Goal: Navigation & Orientation: Understand site structure

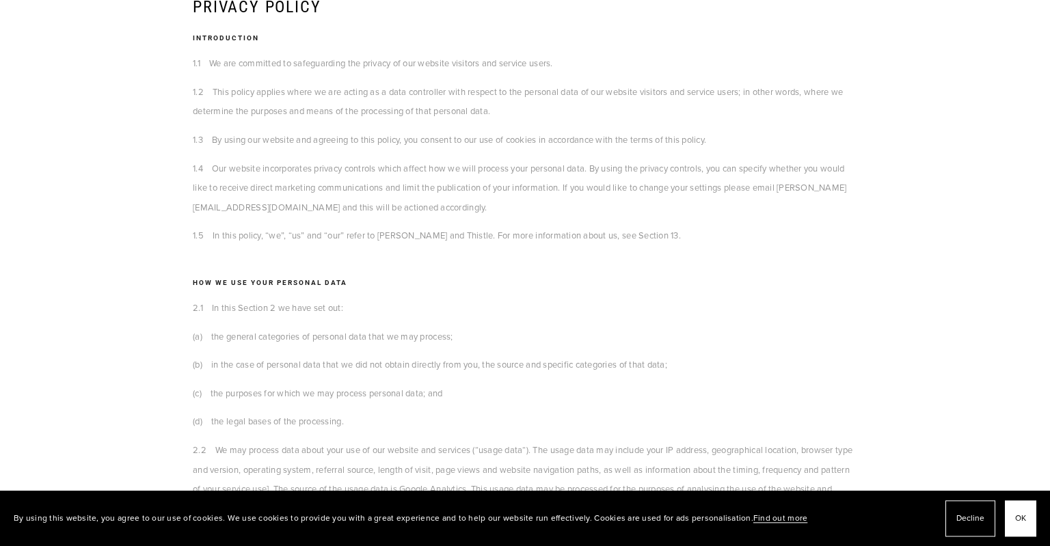
scroll to position [1354, 0]
click at [1023, 520] on span "OK" at bounding box center [1020, 519] width 11 height 20
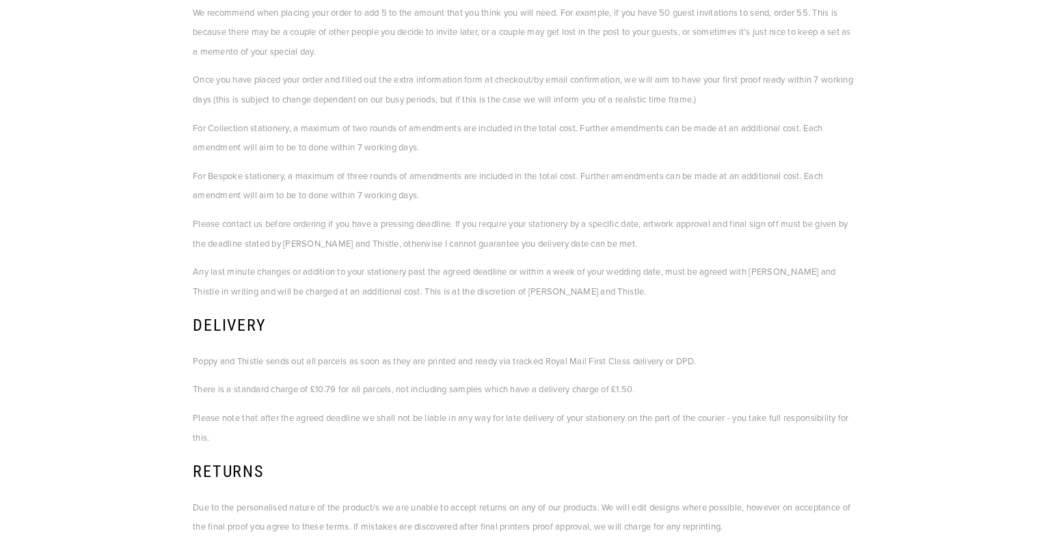
scroll to position [0, 0]
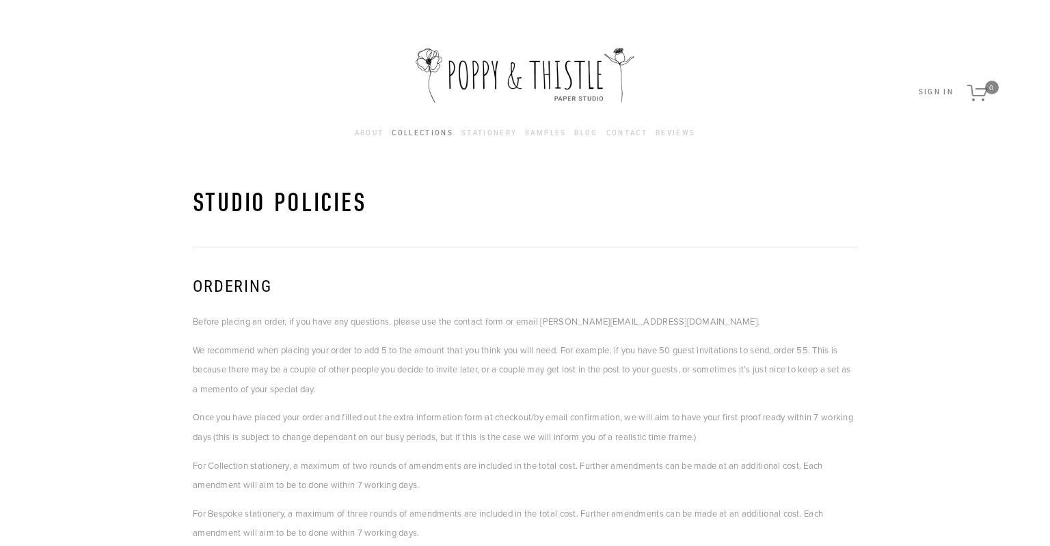
click at [427, 138] on link "Collections" at bounding box center [423, 133] width 62 height 15
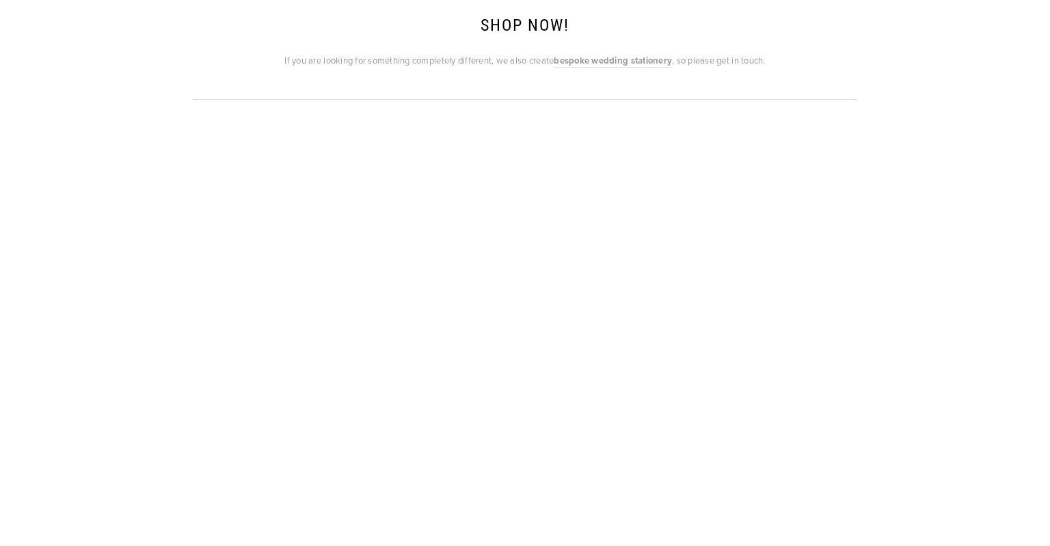
scroll to position [684, 0]
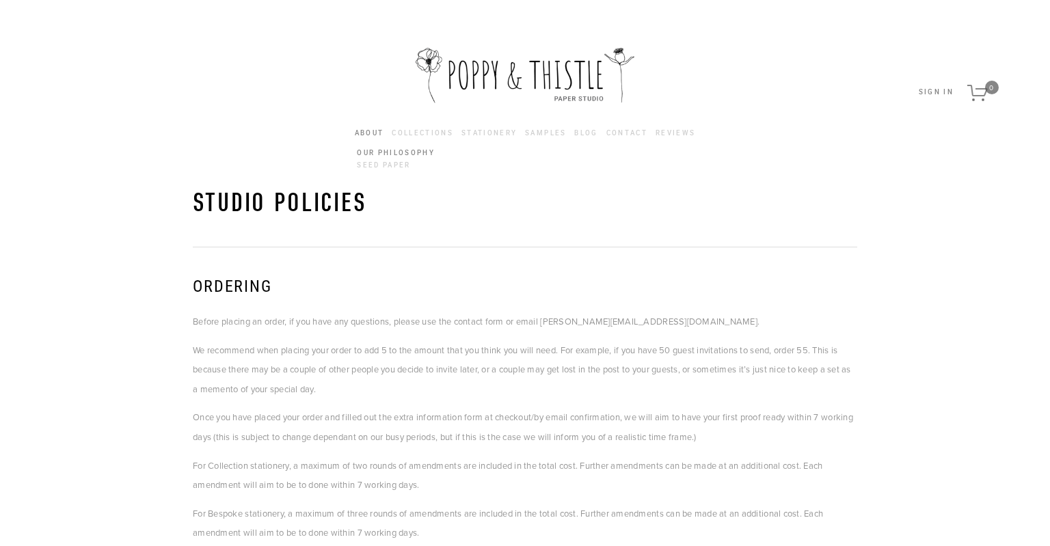
click at [377, 149] on link "Our Philosophy" at bounding box center [396, 154] width 83 height 12
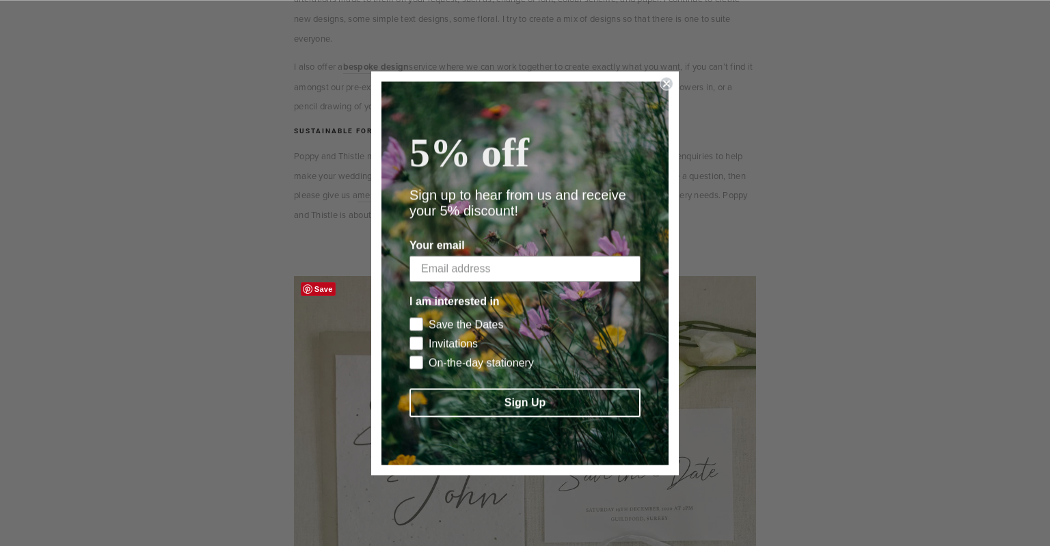
scroll to position [680, 0]
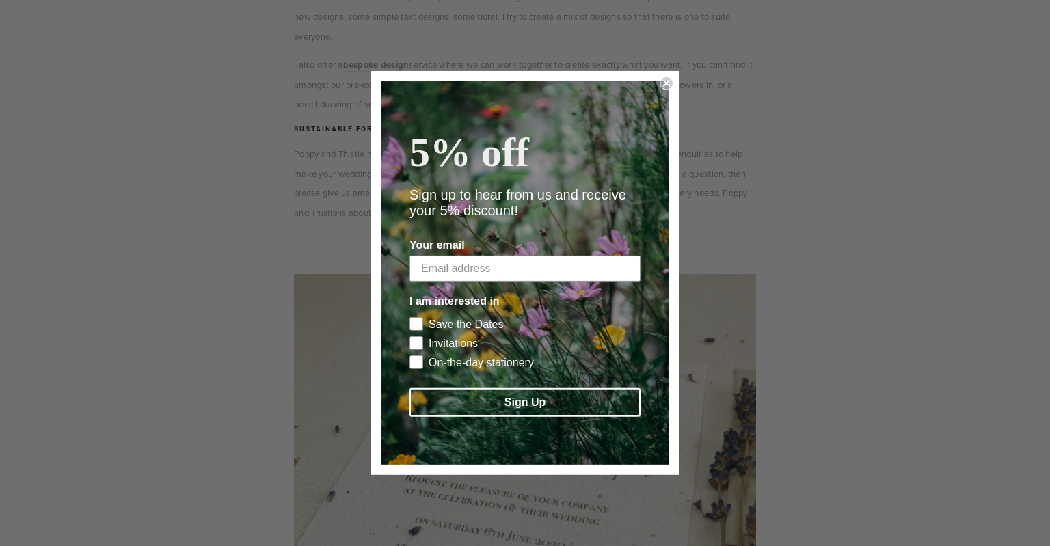
click at [668, 77] on circle "Close dialog" at bounding box center [667, 83] width 13 height 13
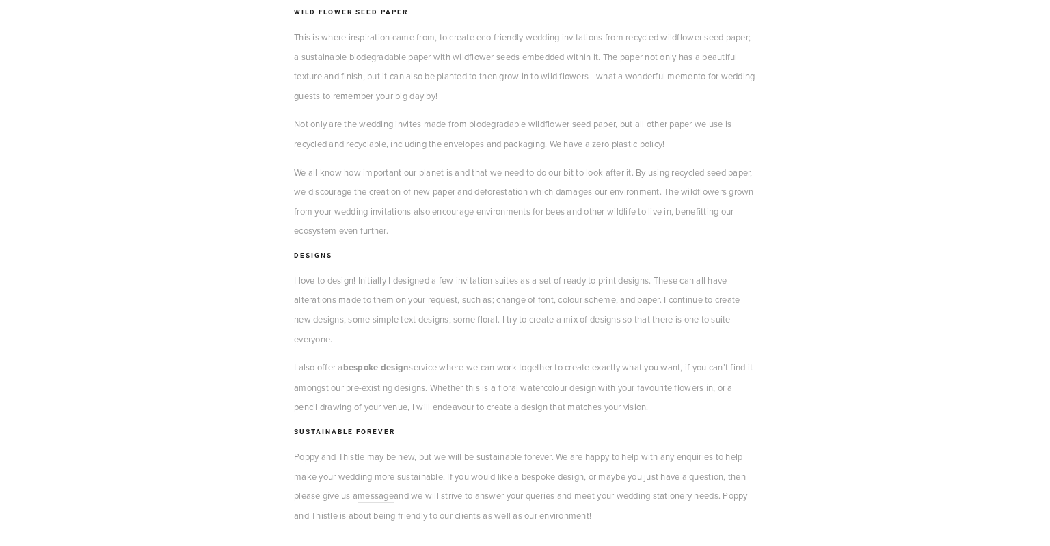
scroll to position [0, 0]
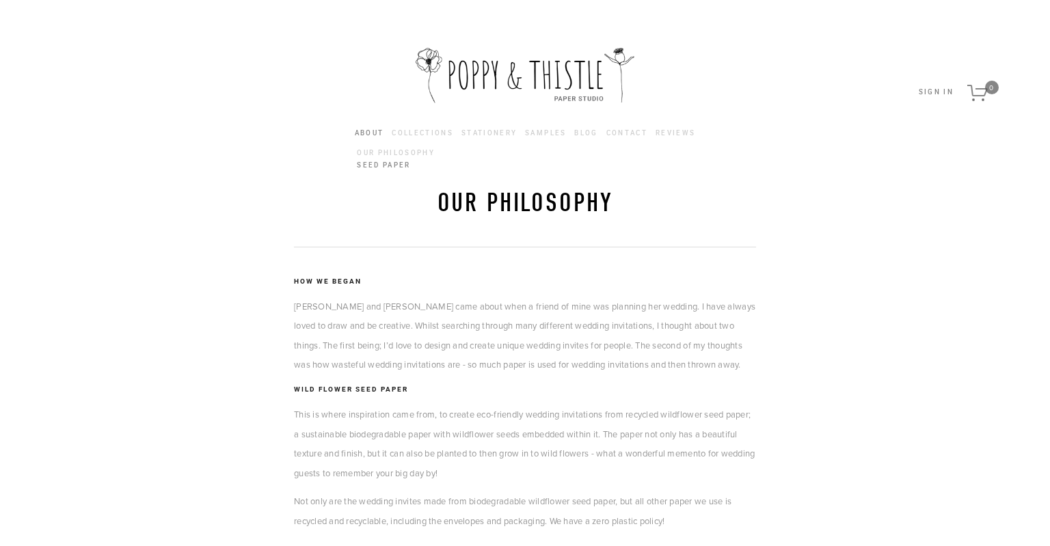
click at [374, 164] on link "Seed Paper" at bounding box center [396, 165] width 83 height 12
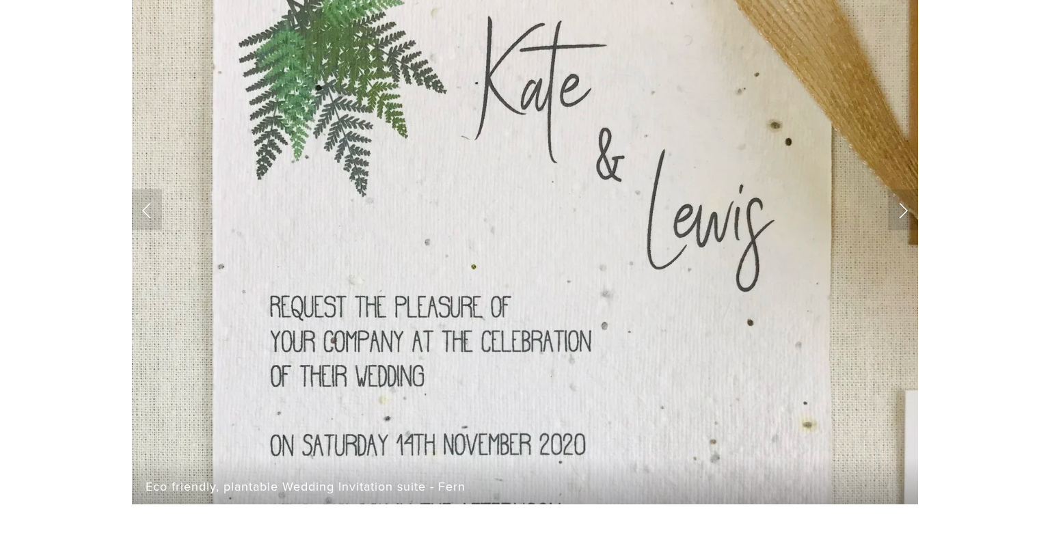
scroll to position [802, 0]
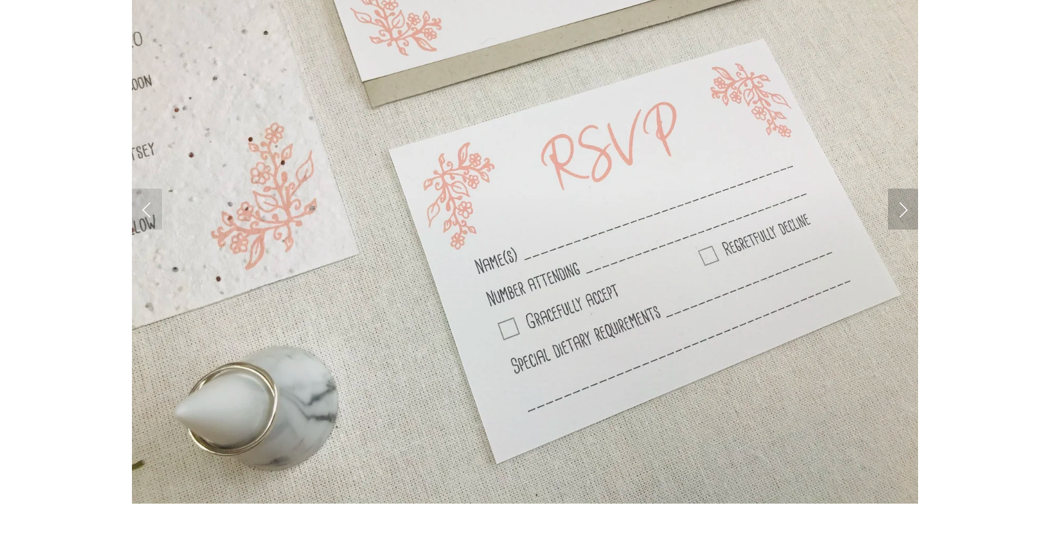
click at [903, 229] on link "Next Slide" at bounding box center [903, 209] width 30 height 41
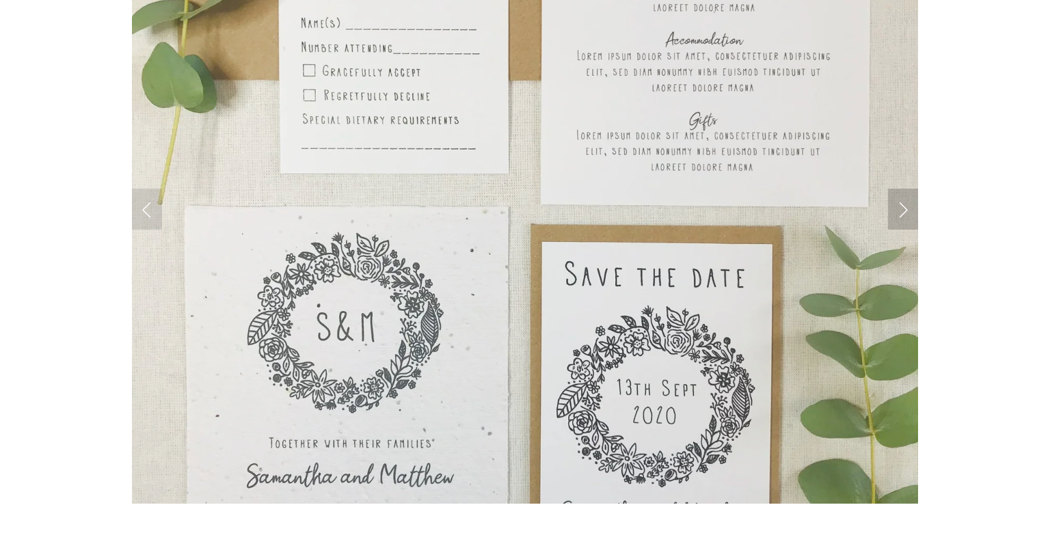
click at [903, 229] on link "Next Slide" at bounding box center [903, 209] width 30 height 41
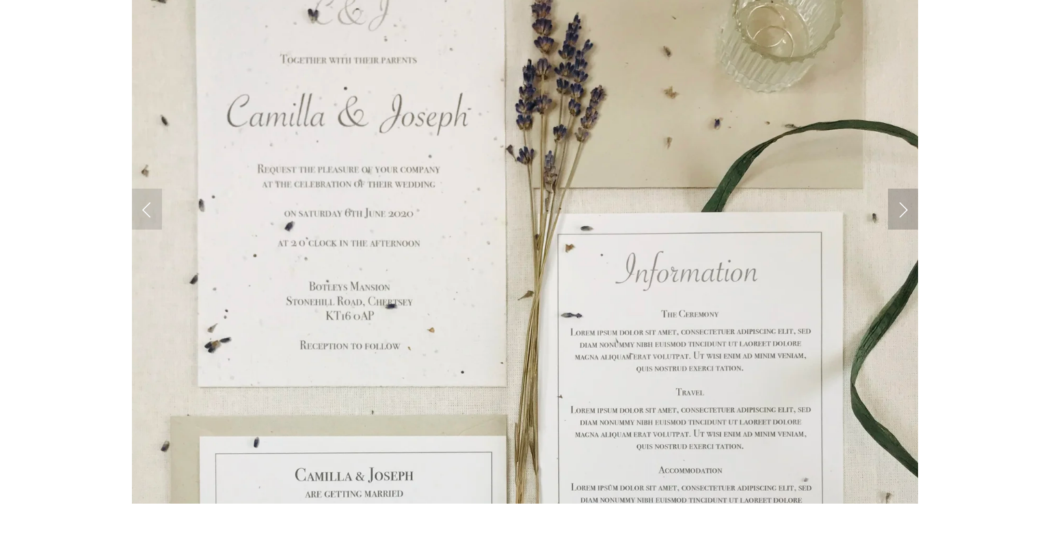
click at [903, 229] on link "Next Slide" at bounding box center [903, 209] width 30 height 41
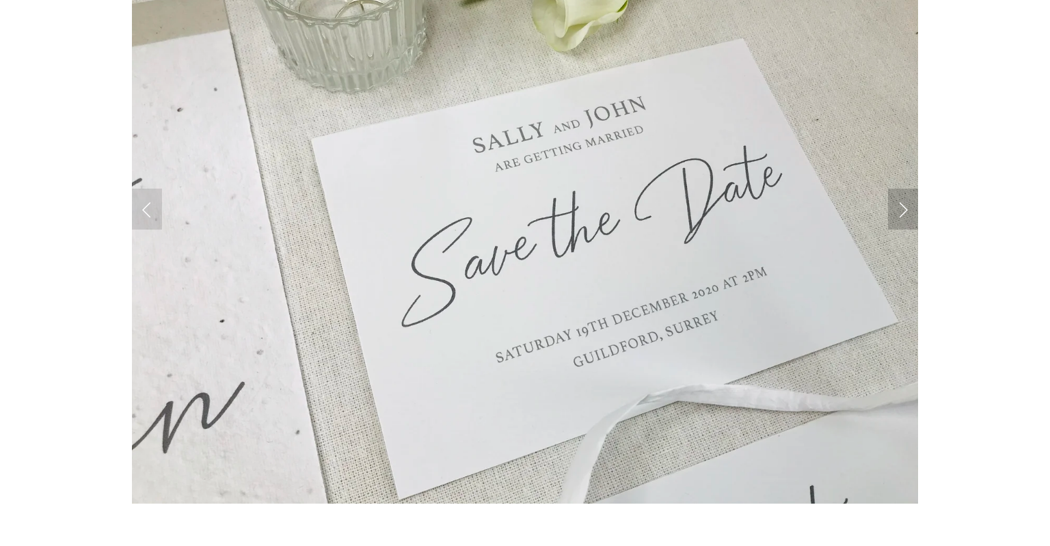
click at [903, 229] on link "Next Slide" at bounding box center [903, 209] width 30 height 41
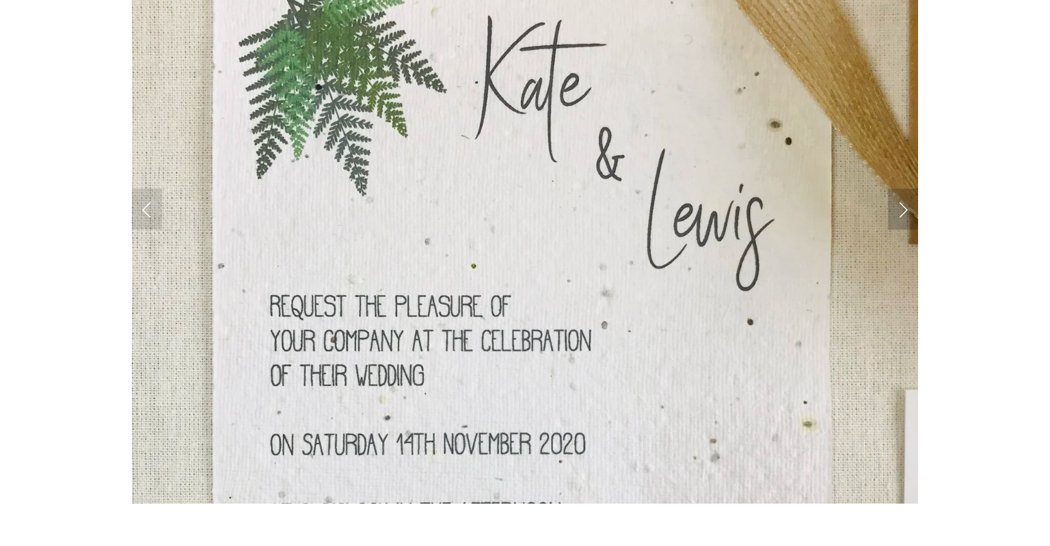
click at [903, 229] on link "Next Slide" at bounding box center [903, 209] width 30 height 41
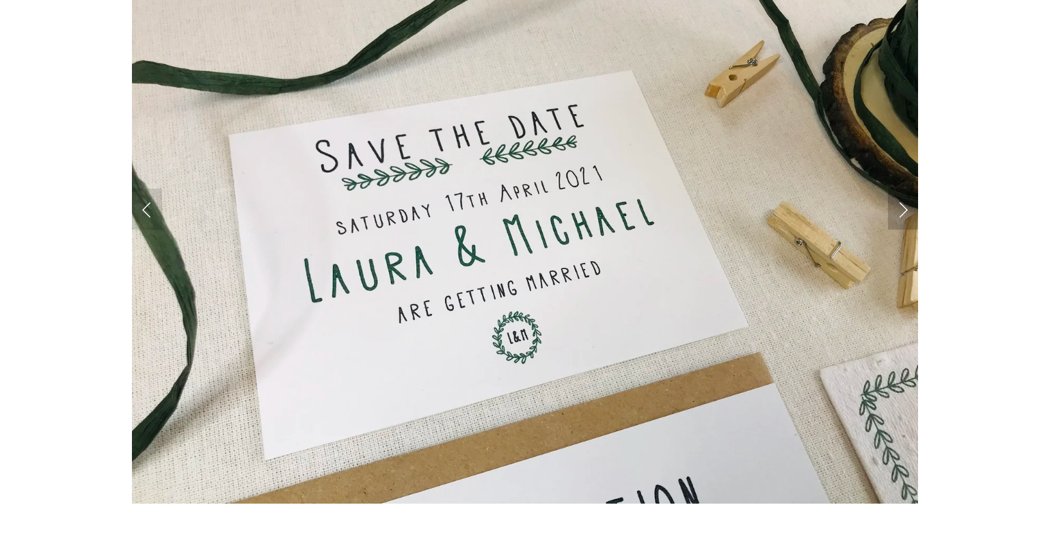
click at [903, 229] on link "Next Slide" at bounding box center [903, 209] width 30 height 41
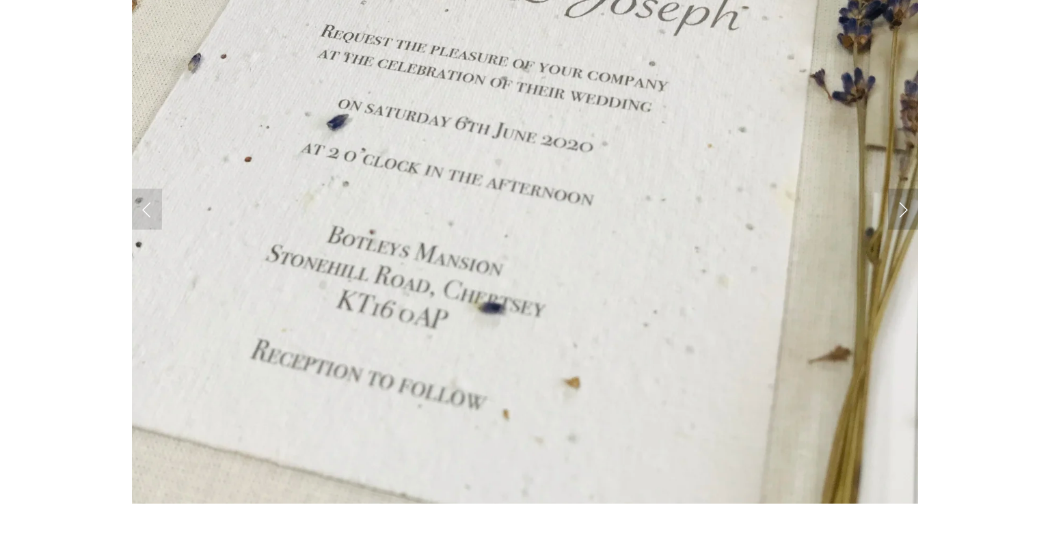
click at [903, 229] on link "Next Slide" at bounding box center [903, 209] width 30 height 41
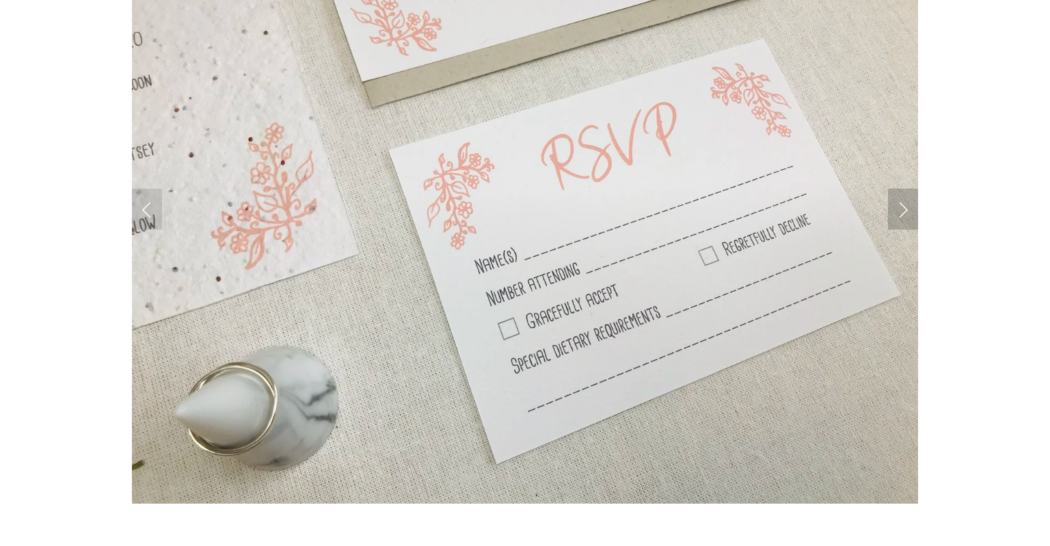
click at [903, 229] on link "Next Slide" at bounding box center [903, 209] width 30 height 41
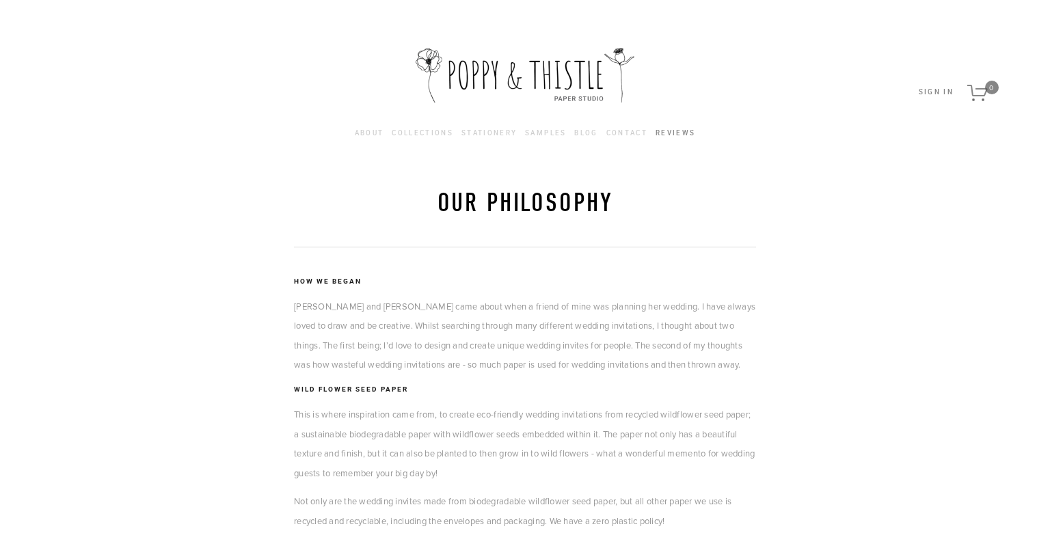
click at [666, 133] on link "Reviews" at bounding box center [676, 133] width 40 height 15
